Goal: Transaction & Acquisition: Subscribe to service/newsletter

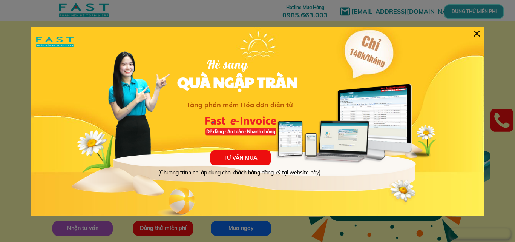
click at [481, 29] on div "TƯ VẤN MUA (Chương trình chỉ áp dụng cho khách hàng đăng ký tại website này) Hè…" at bounding box center [257, 121] width 452 height 189
click at [477, 30] on div "TƯ VẤN MUA (Chương trình chỉ áp dụng cho khách hàng đăng ký tại website này) Hè…" at bounding box center [257, 121] width 452 height 189
click at [477, 33] on div at bounding box center [477, 34] width 6 height 6
click at [480, 35] on div at bounding box center [477, 34] width 6 height 6
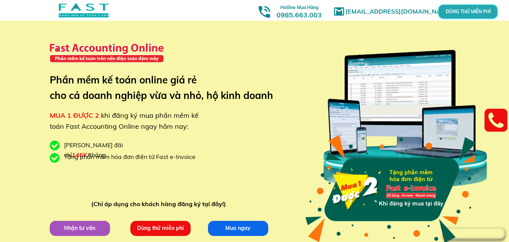
click at [167, 227] on p "Dùng thử miễn phí" at bounding box center [160, 227] width 61 height 15
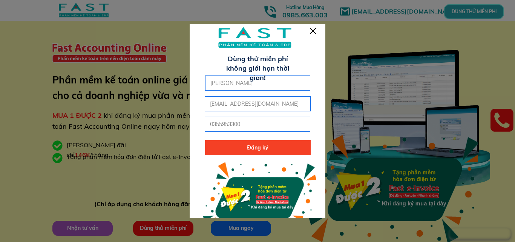
click at [311, 31] on div at bounding box center [313, 31] width 6 height 6
